Goal: Transaction & Acquisition: Purchase product/service

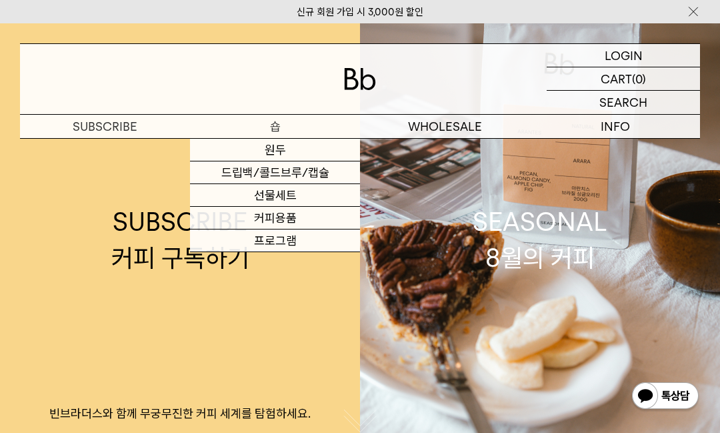
click at [330, 177] on link "드립백/콜드브루/캡슐" at bounding box center [275, 172] width 170 height 23
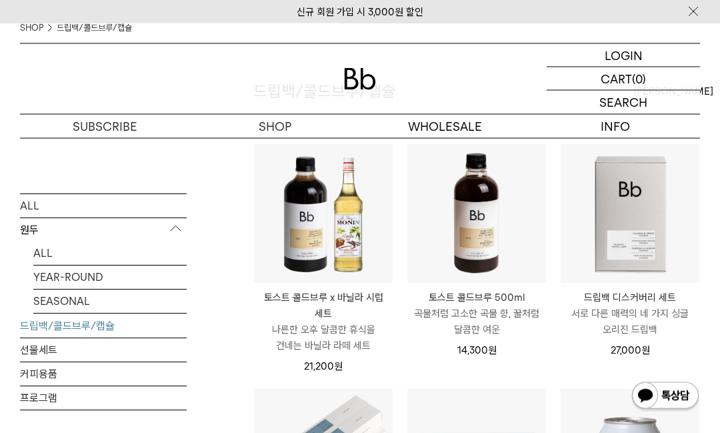
scroll to position [123, 0]
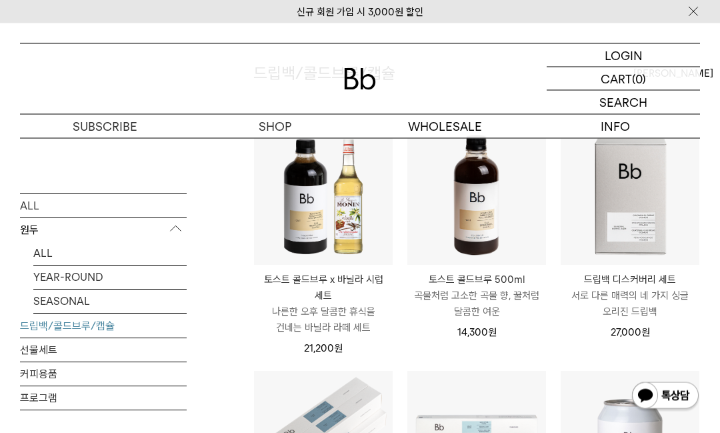
scroll to position [141, 0]
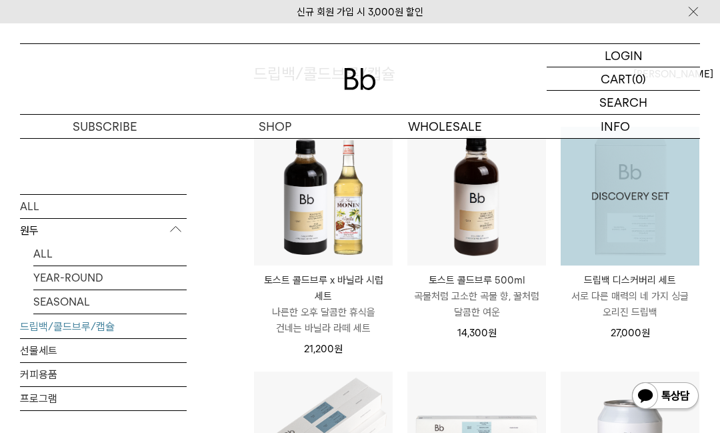
click at [626, 306] on p "서로 다른 매력의 네 가지 싱글 오리진 드립백" at bounding box center [630, 304] width 139 height 32
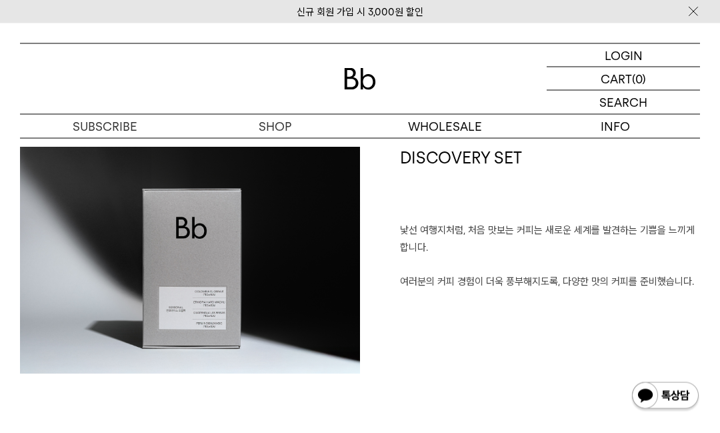
scroll to position [544, 0]
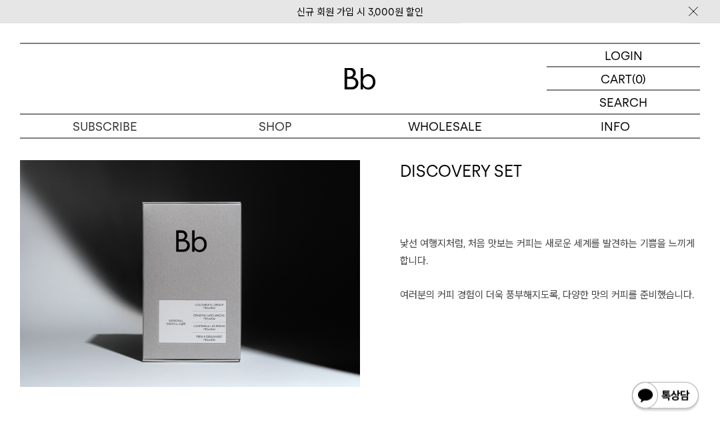
click at [209, 351] on img at bounding box center [190, 274] width 340 height 227
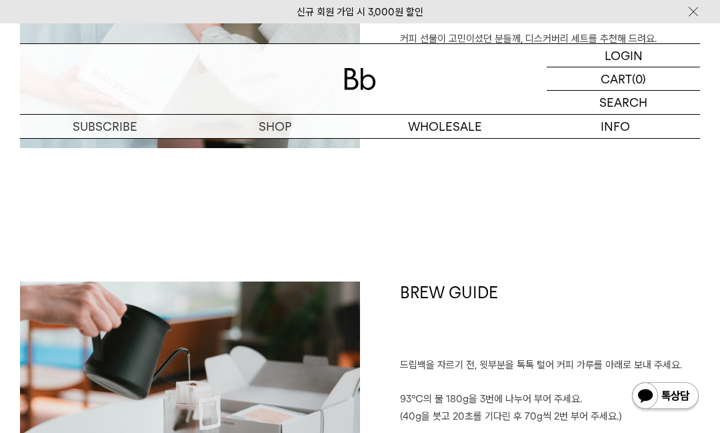
scroll to position [1932, 0]
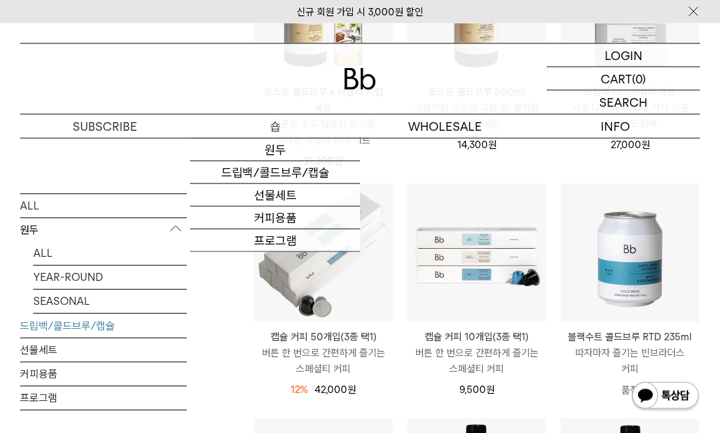
scroll to position [319, 0]
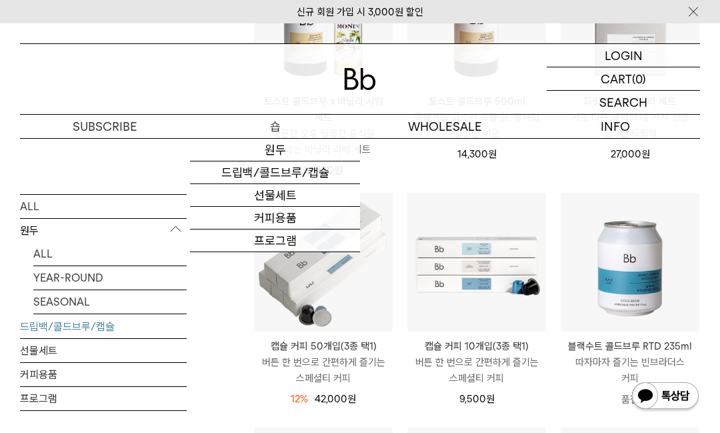
click at [288, 131] on p "숍" at bounding box center [275, 126] width 170 height 23
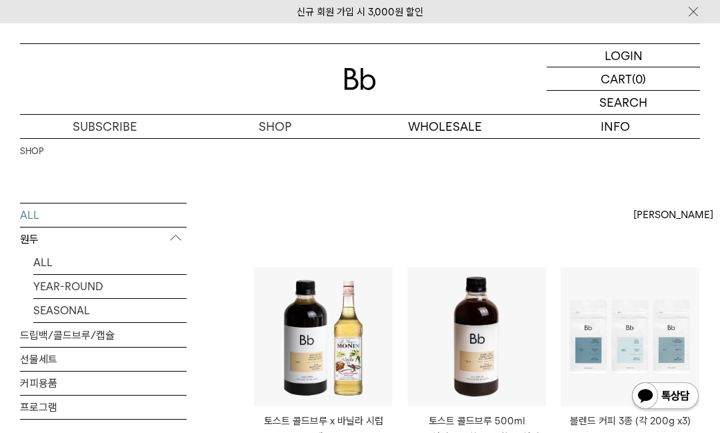
click at [144, 340] on link "드립백/콜드브루/캡슐" at bounding box center [103, 334] width 167 height 23
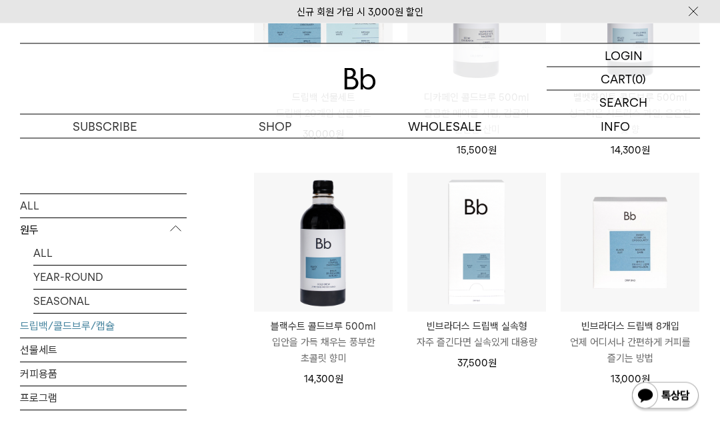
scroll to position [793, 0]
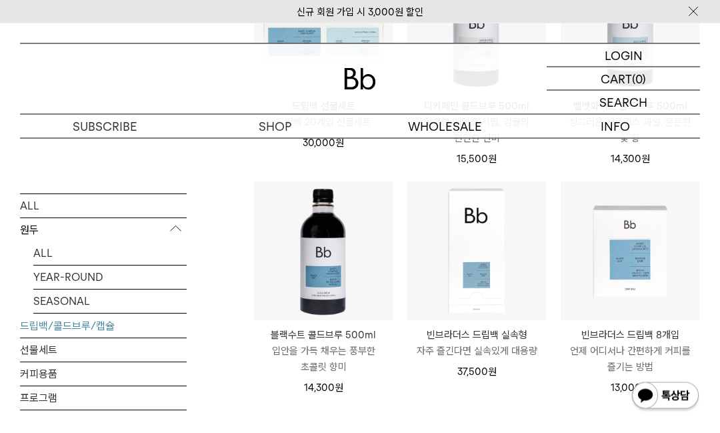
click at [49, 343] on link "선물세트" at bounding box center [103, 349] width 167 height 23
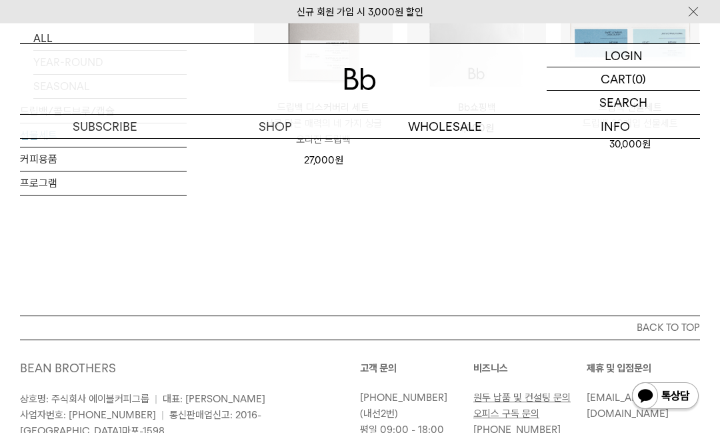
scroll to position [311, 0]
